Goal: Use online tool/utility

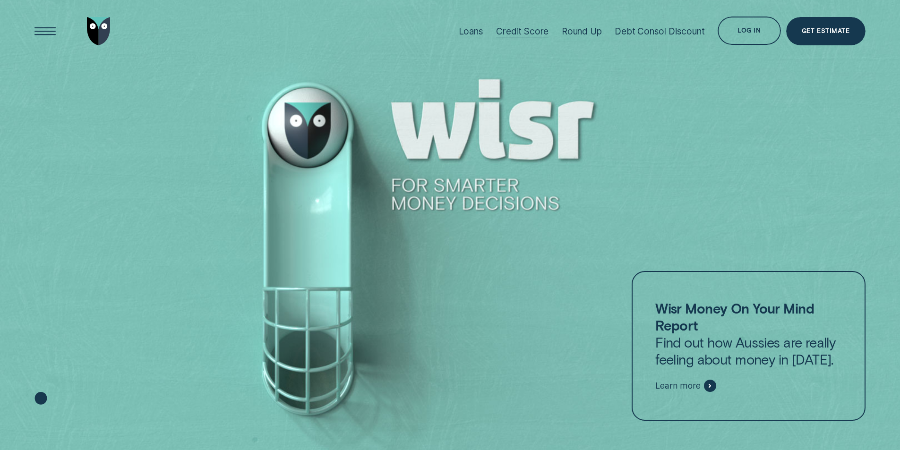
click at [529, 37] on div at bounding box center [522, 37] width 52 height 0
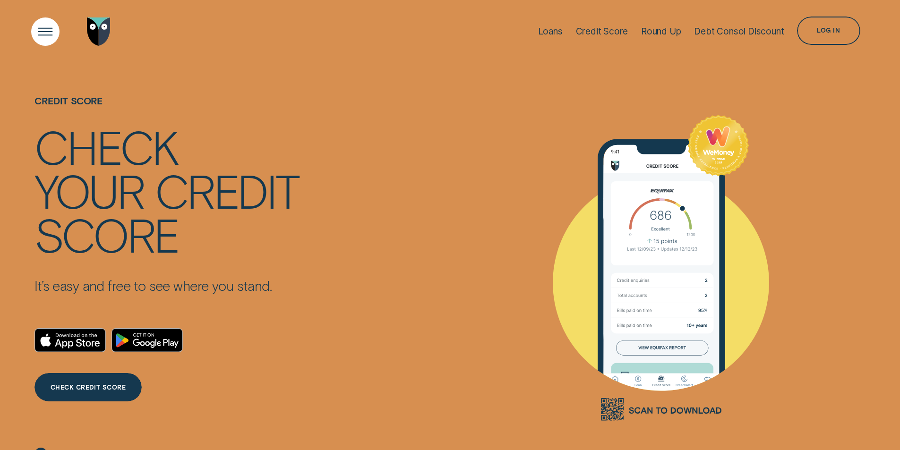
click at [52, 30] on div "Open Menu" at bounding box center [45, 31] width 40 height 40
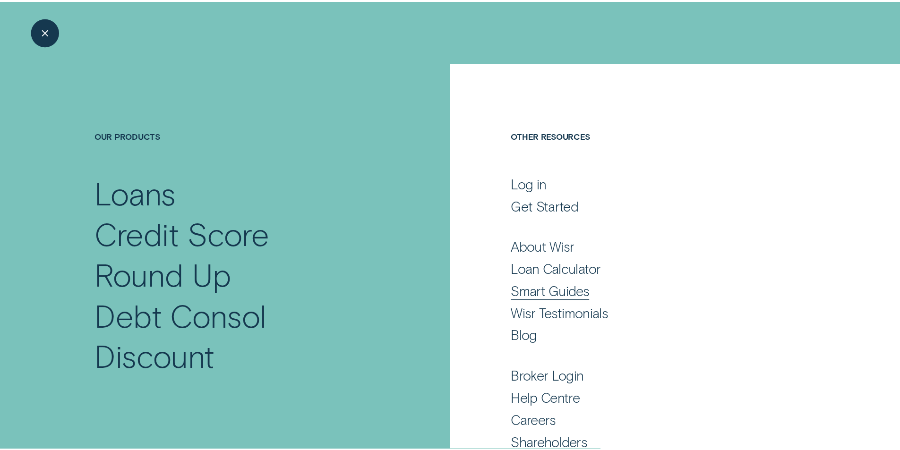
scroll to position [43, 0]
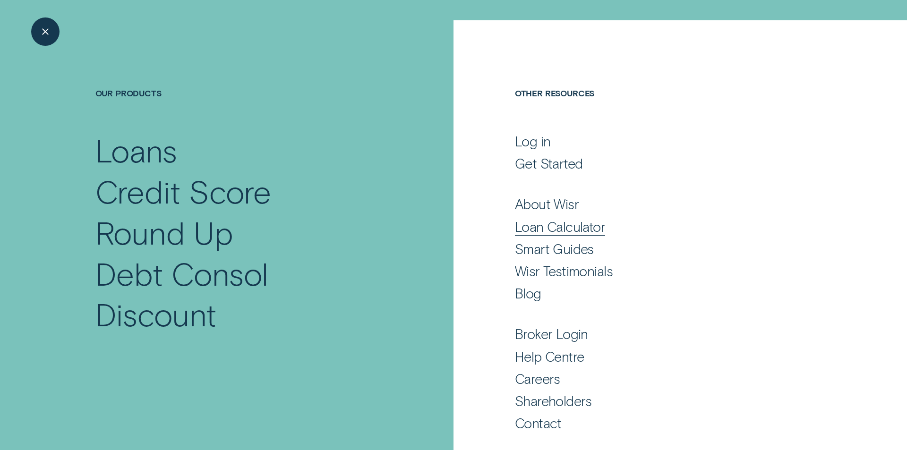
click at [552, 229] on div "Loan Calculator" at bounding box center [560, 226] width 90 height 17
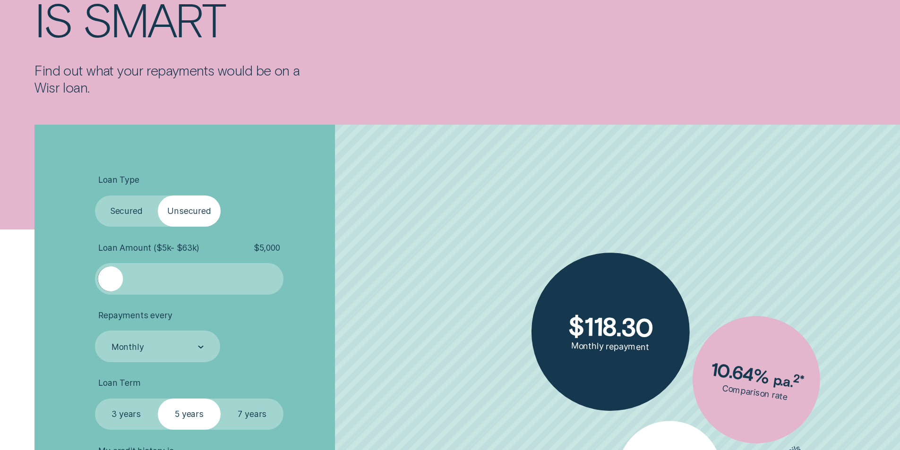
scroll to position [236, 0]
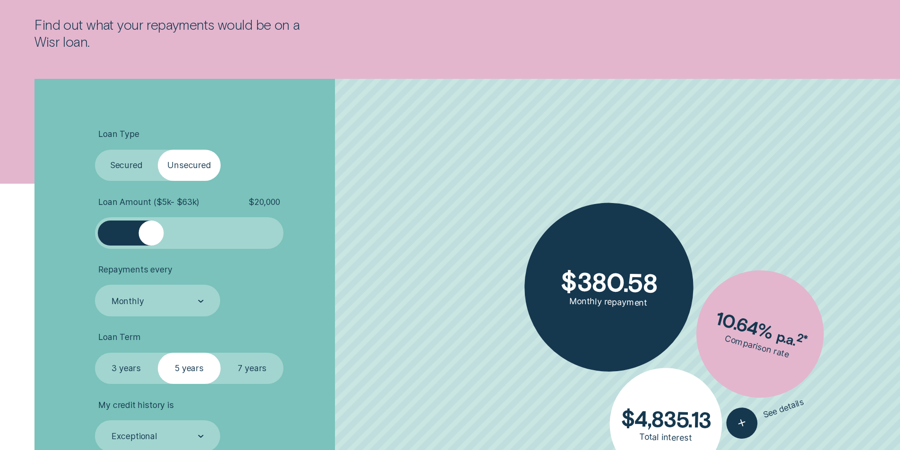
drag, startPoint x: 112, startPoint y: 236, endPoint x: 152, endPoint y: 237, distance: 40.2
click at [152, 237] on div at bounding box center [150, 233] width 25 height 25
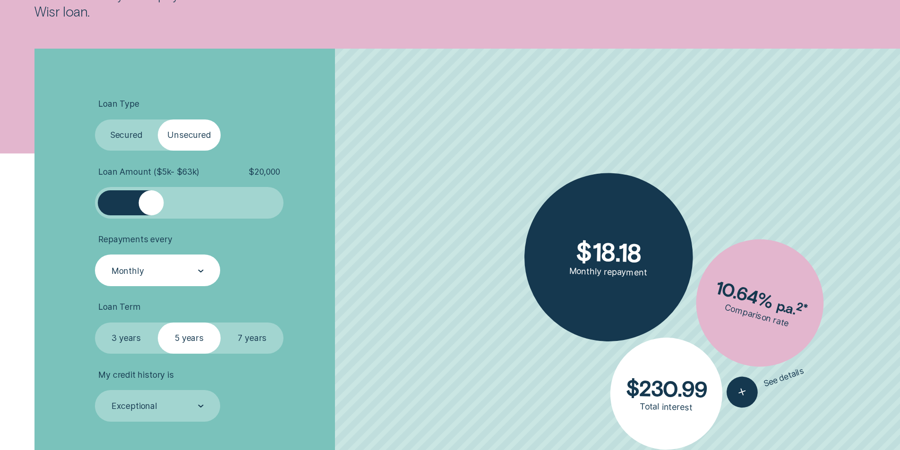
scroll to position [283, 0]
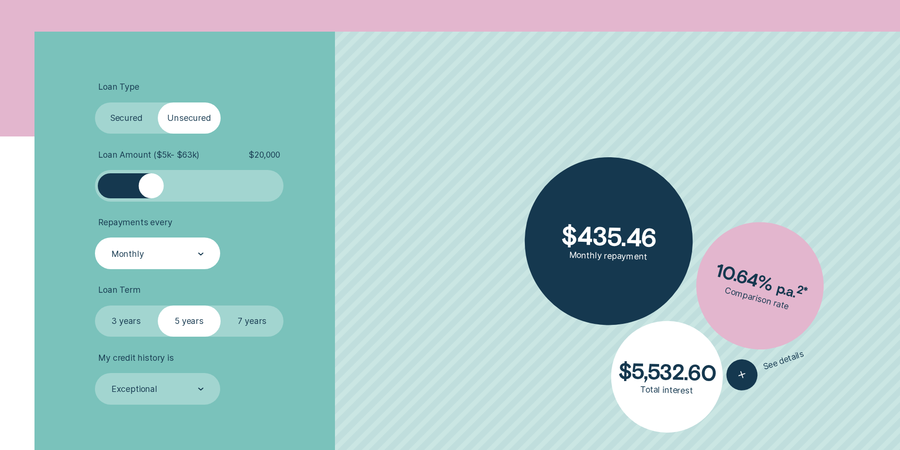
click at [182, 255] on div "Monthly" at bounding box center [157, 254] width 93 height 12
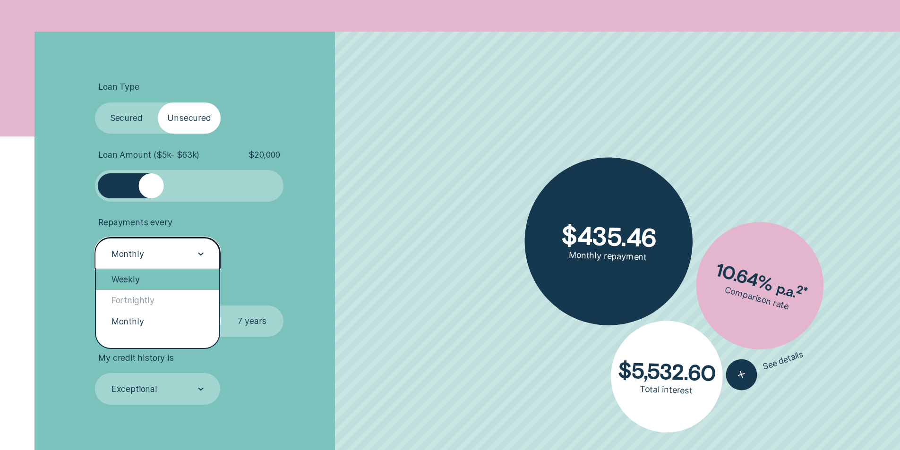
click at [153, 281] on div "Weekly" at bounding box center [158, 279] width 124 height 21
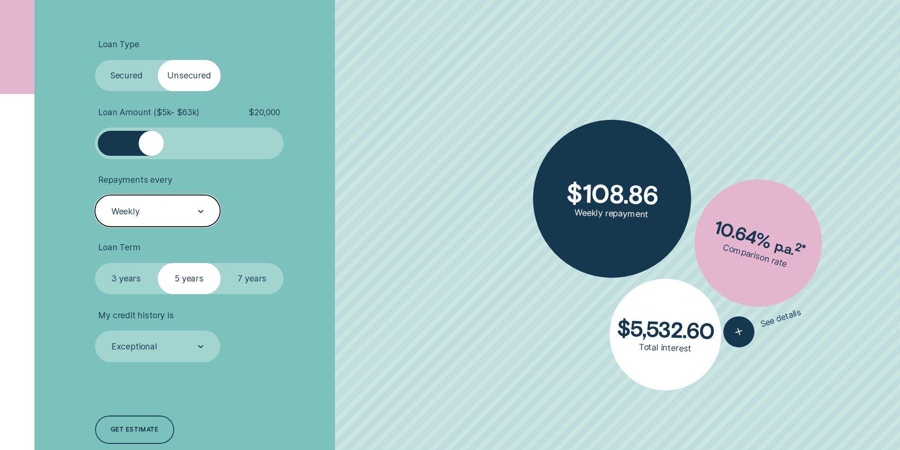
scroll to position [378, 0]
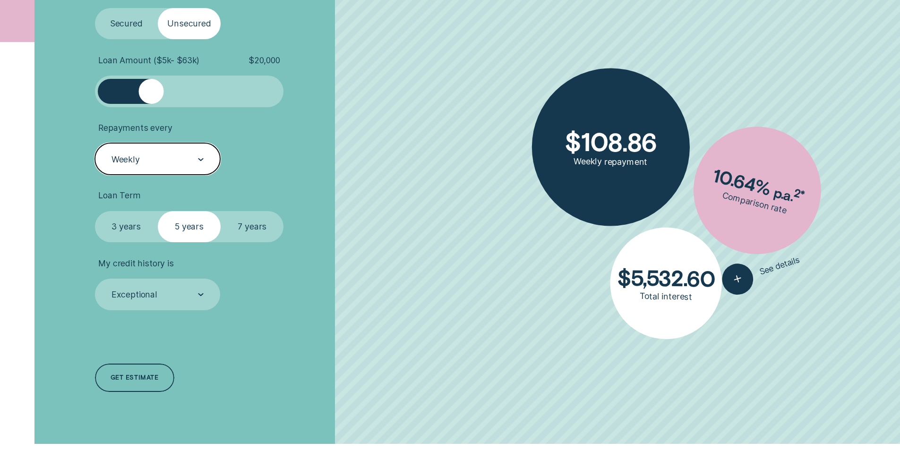
click at [272, 229] on label "7 years" at bounding box center [252, 227] width 63 height 32
click at [221, 211] on input "7 years" at bounding box center [221, 211] width 0 height 0
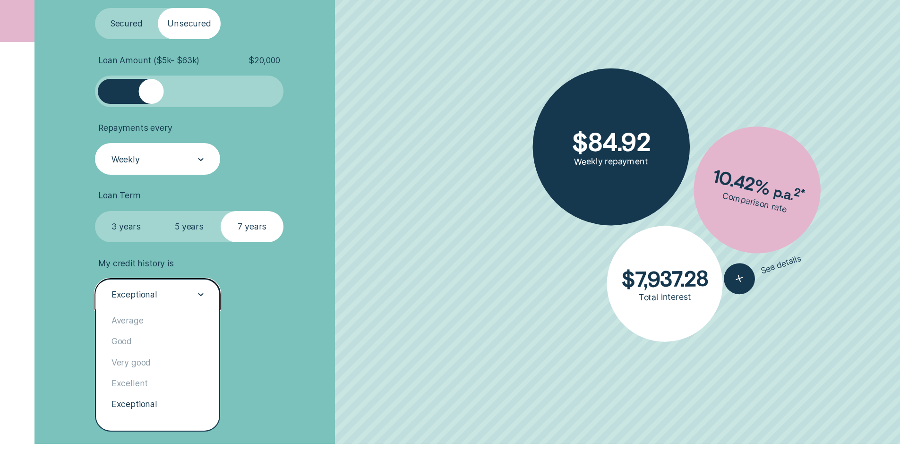
click at [174, 303] on div "Exceptional" at bounding box center [158, 295] width 126 height 32
click at [147, 405] on div "Exceptional" at bounding box center [158, 404] width 124 height 21
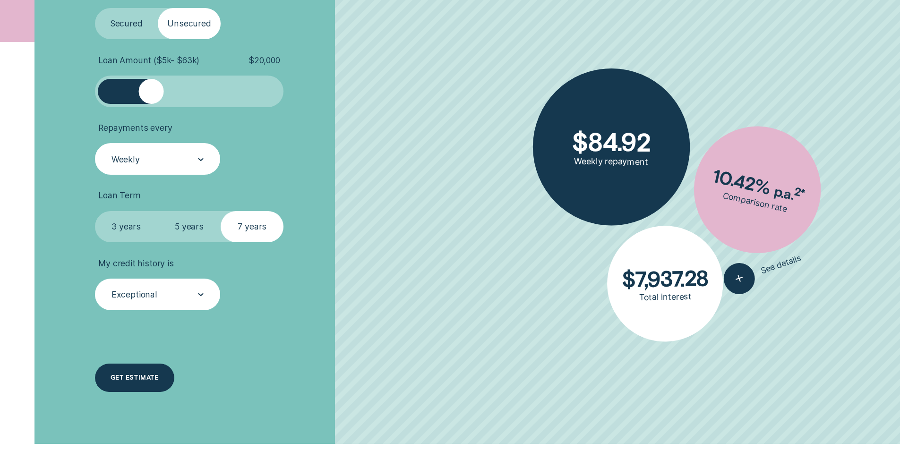
click at [153, 379] on div "Get estimate" at bounding box center [135, 378] width 48 height 6
